Goal: Information Seeking & Learning: Learn about a topic

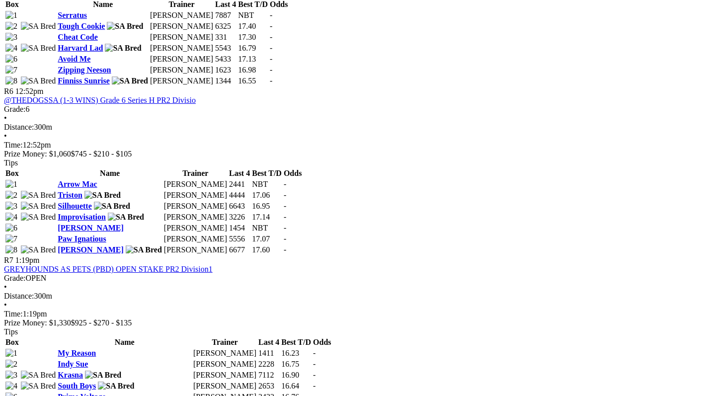
scroll to position [1201, 0]
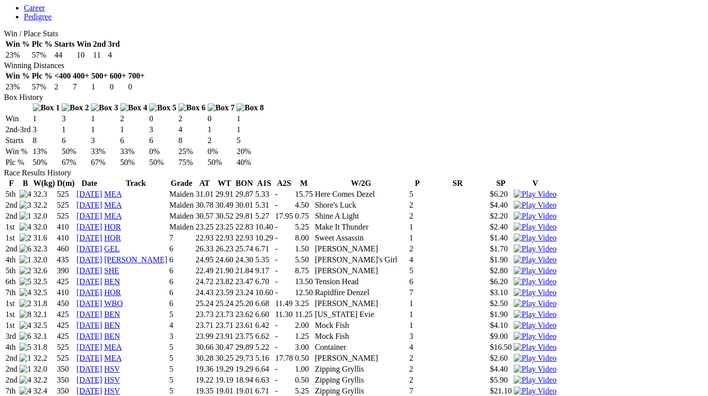
scroll to position [562, 0]
